Goal: Navigation & Orientation: Understand site structure

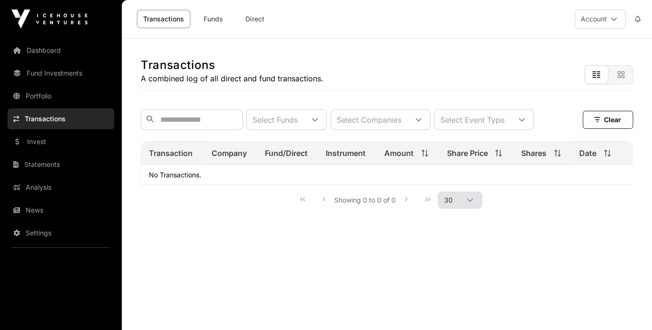
click at [56, 95] on link "Portfolio" at bounding box center [61, 96] width 106 height 21
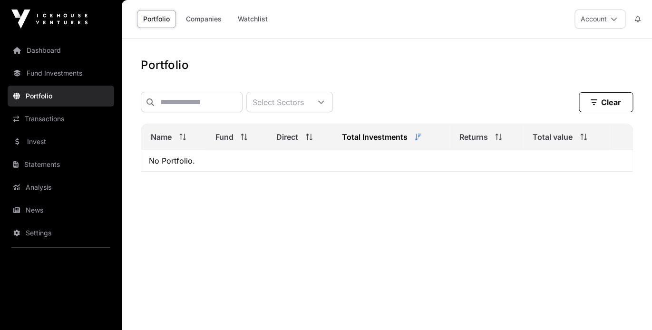
click at [60, 80] on link "Fund Investments" at bounding box center [61, 73] width 106 height 21
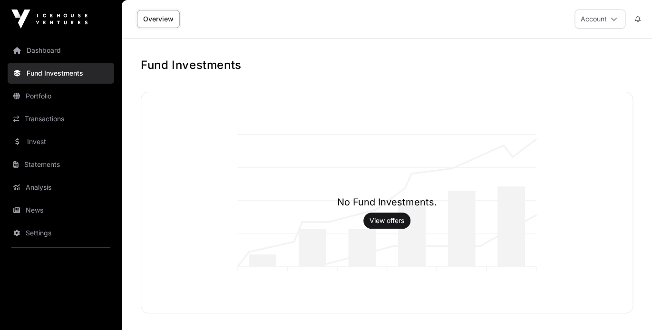
click at [67, 53] on link "Dashboard" at bounding box center [61, 50] width 106 height 21
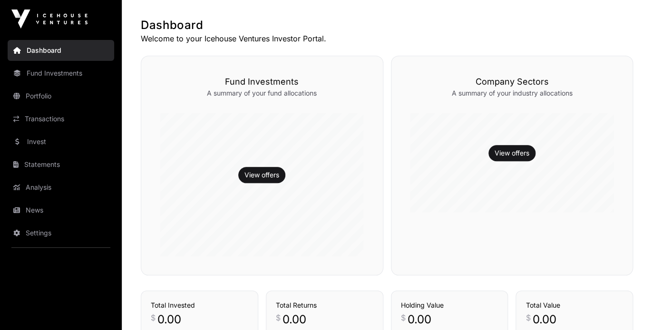
scroll to position [179, 0]
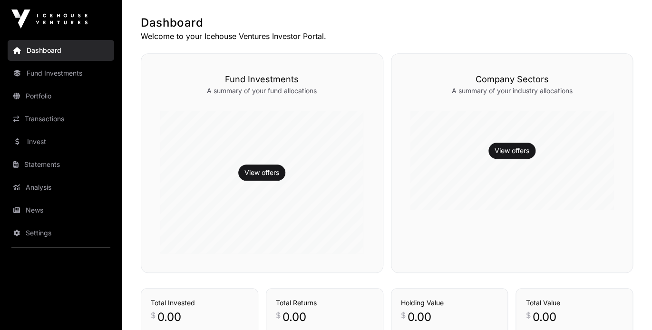
click at [51, 116] on link "Transactions" at bounding box center [61, 118] width 106 height 21
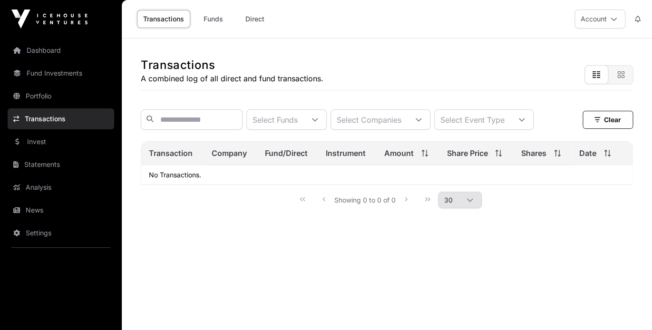
click at [40, 162] on link "Statements" at bounding box center [61, 164] width 106 height 21
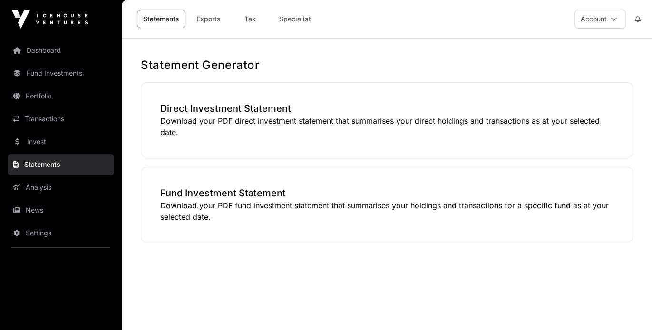
click at [39, 188] on link "Analysis" at bounding box center [61, 187] width 106 height 21
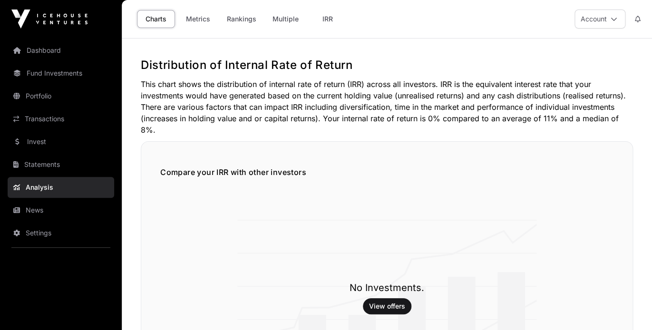
click at [42, 145] on link "Invest" at bounding box center [61, 141] width 106 height 21
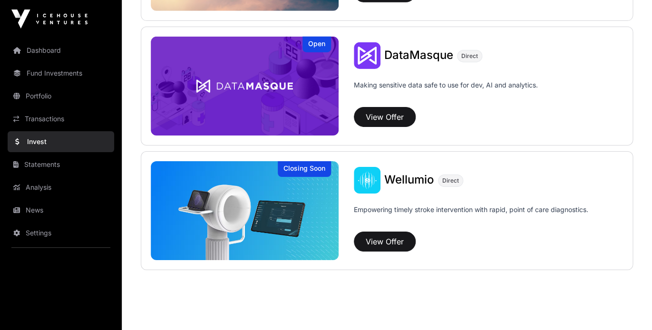
scroll to position [1112, 0]
